Goal: Transaction & Acquisition: Purchase product/service

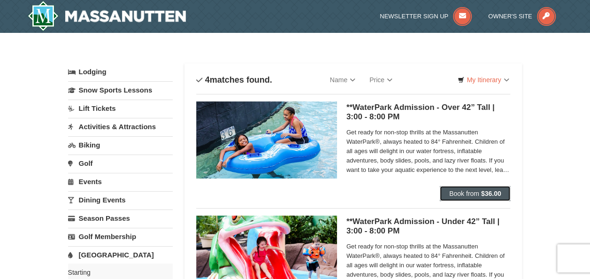
click at [457, 195] on span "Book from" at bounding box center [464, 194] width 30 height 8
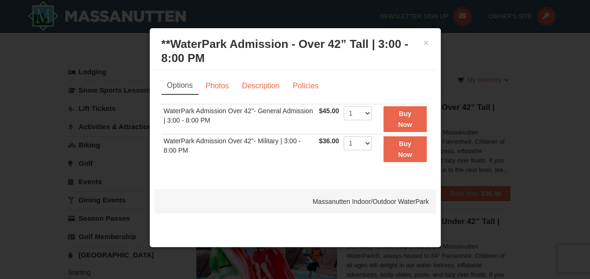
click at [429, 40] on div "× **WaterPark Admission - Over 42” Tall | 3:00 - 8:00 PM Massanutten Indoor/Out…" at bounding box center [295, 51] width 282 height 37
click at [424, 44] on button "×" at bounding box center [426, 42] width 6 height 9
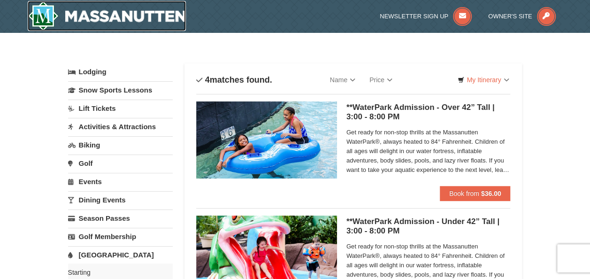
click at [57, 17] on img at bounding box center [107, 16] width 159 height 30
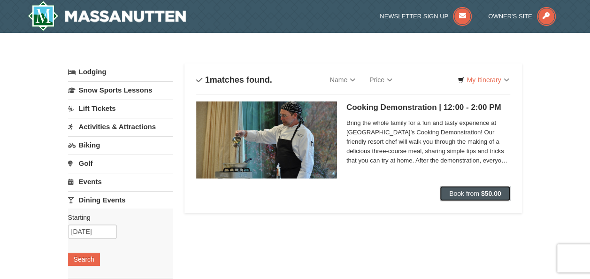
click at [457, 187] on button "Book from $50.00" at bounding box center [475, 193] width 71 height 15
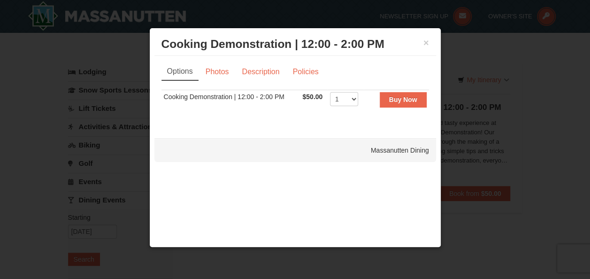
click at [433, 45] on div "× Cooking Demonstration | 12:00 - 2:00 PM Massanutten Dining" at bounding box center [295, 44] width 282 height 23
click at [426, 45] on button "×" at bounding box center [426, 42] width 6 height 9
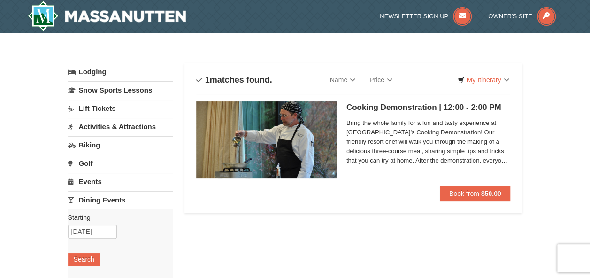
click at [88, 145] on link "Biking" at bounding box center [120, 144] width 105 height 17
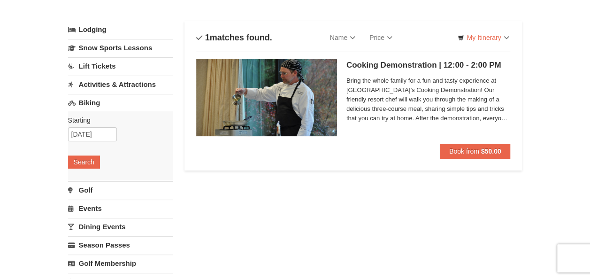
scroll to position [94, 0]
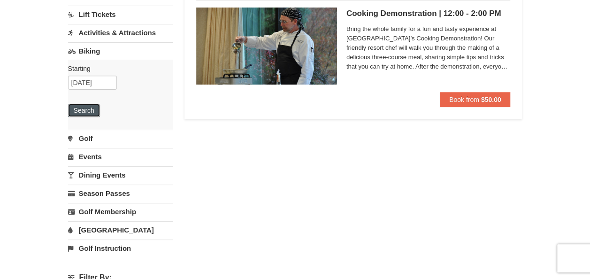
click at [80, 110] on button "Search" at bounding box center [84, 110] width 32 height 13
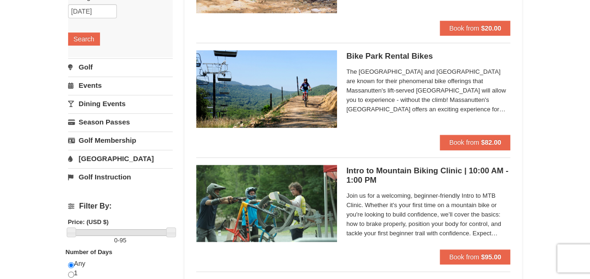
scroll to position [188, 0]
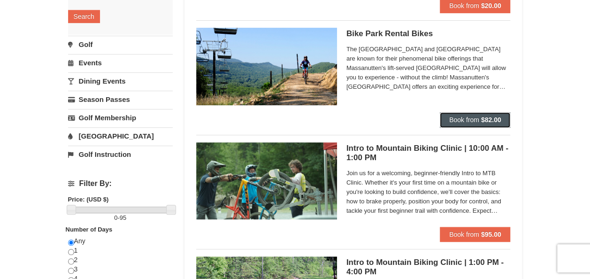
click at [481, 118] on strong "$82.00" at bounding box center [491, 120] width 20 height 8
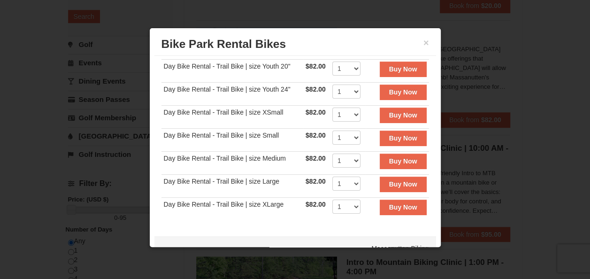
scroll to position [39, 0]
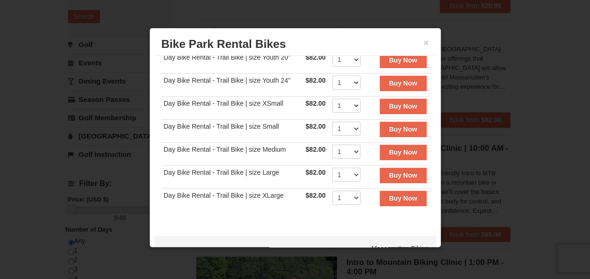
click at [276, 174] on td "Day Bike Rental - Trail Bike | size Large" at bounding box center [232, 177] width 142 height 23
click at [198, 173] on td "Day Bike Rental - Trail Bike | size Large" at bounding box center [232, 177] width 142 height 23
click at [389, 174] on strong "Buy Now" at bounding box center [403, 175] width 28 height 8
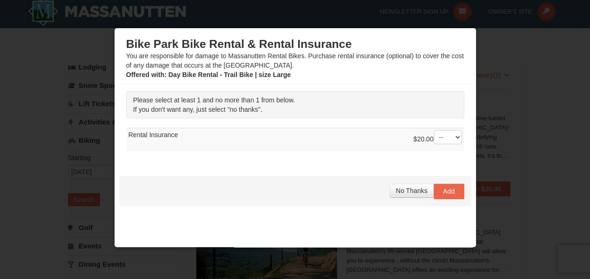
scroll to position [6, 0]
click at [75, 95] on div at bounding box center [295, 139] width 590 height 279
click at [389, 194] on button "No Thanks" at bounding box center [411, 190] width 44 height 14
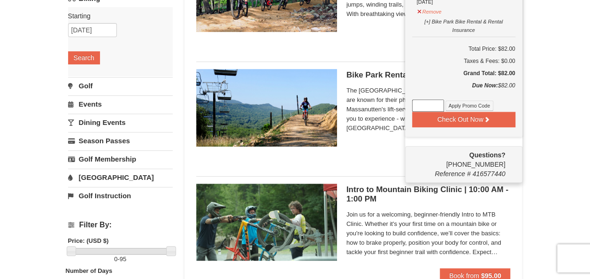
scroll to position [0, 0]
